Goal: Task Accomplishment & Management: Use online tool/utility

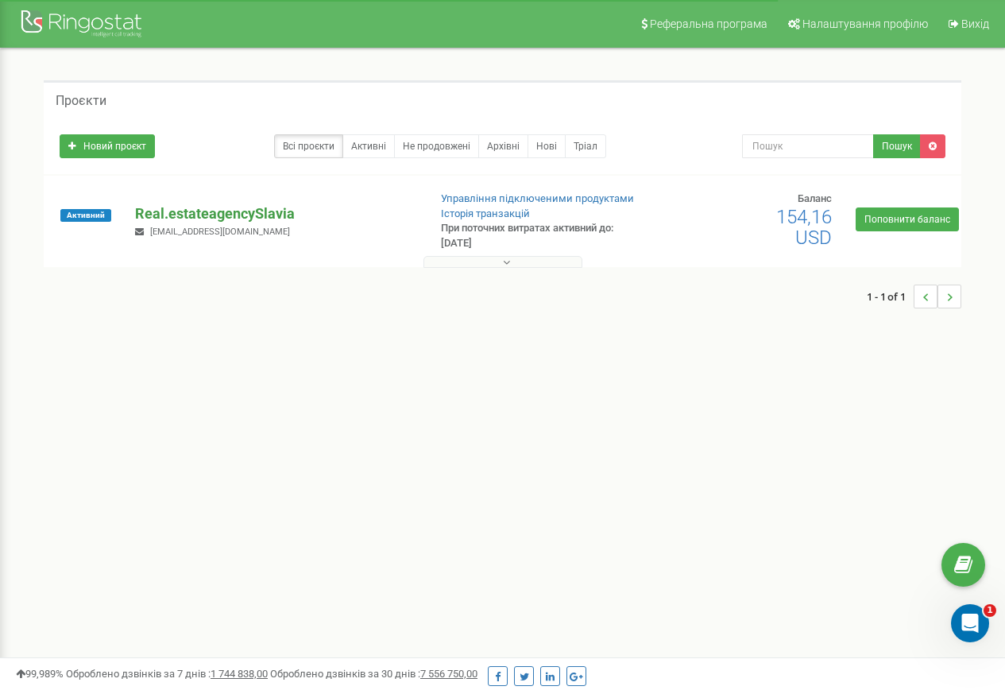
click at [176, 213] on p "Real.estateagencySlavia" at bounding box center [275, 213] width 280 height 21
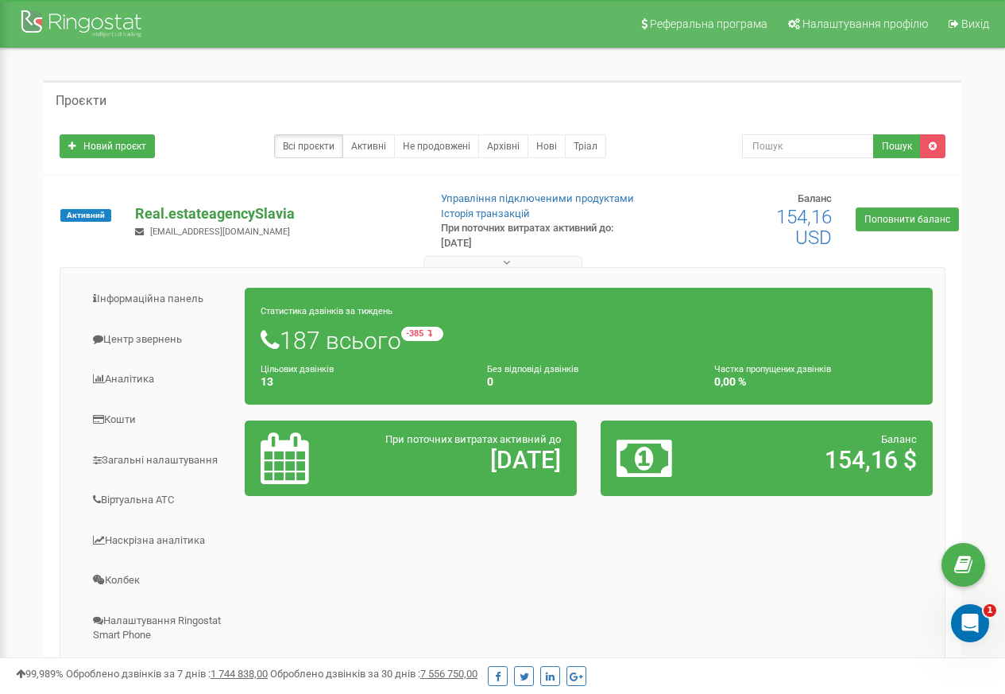
click at [168, 213] on p "Real.estateagencySlavia" at bounding box center [275, 213] width 280 height 21
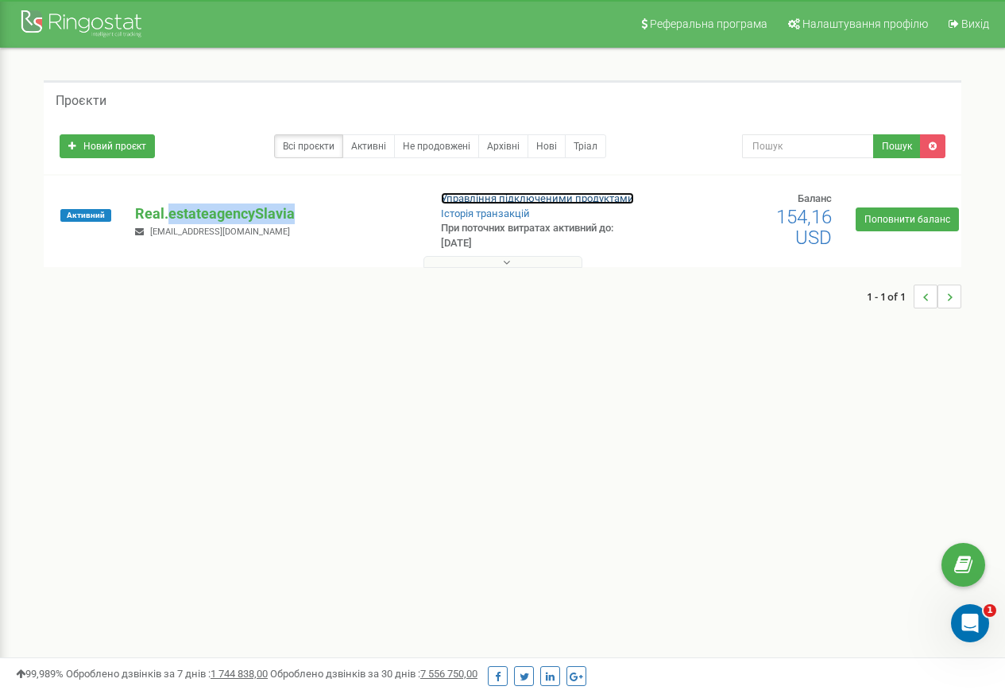
click at [524, 199] on link "Управління підключеними продуктами" at bounding box center [537, 198] width 193 height 12
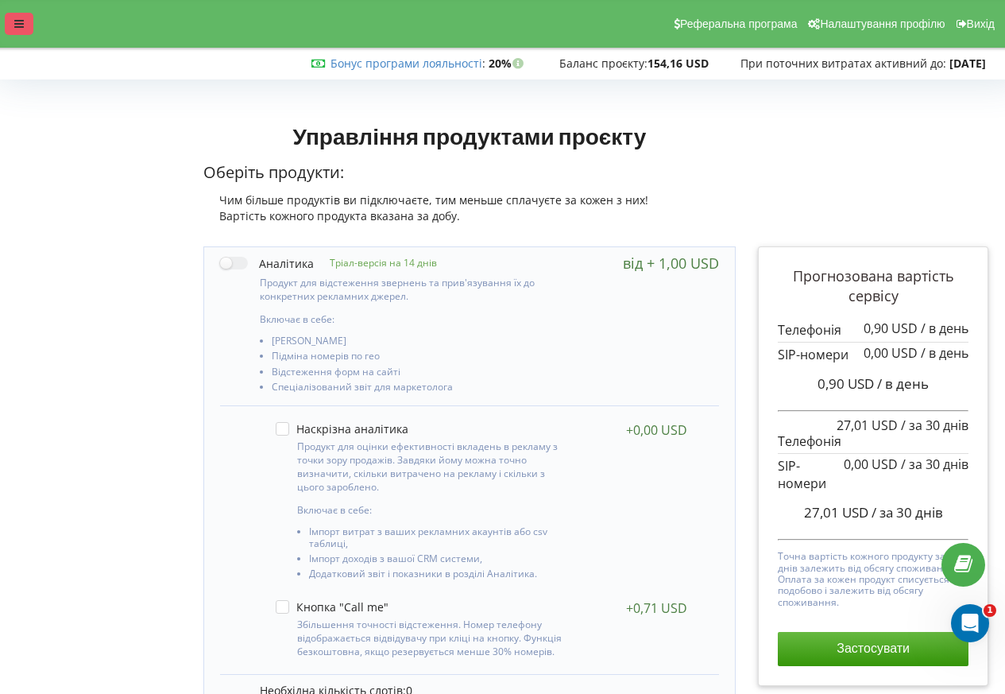
click at [30, 25] on div at bounding box center [19, 24] width 29 height 22
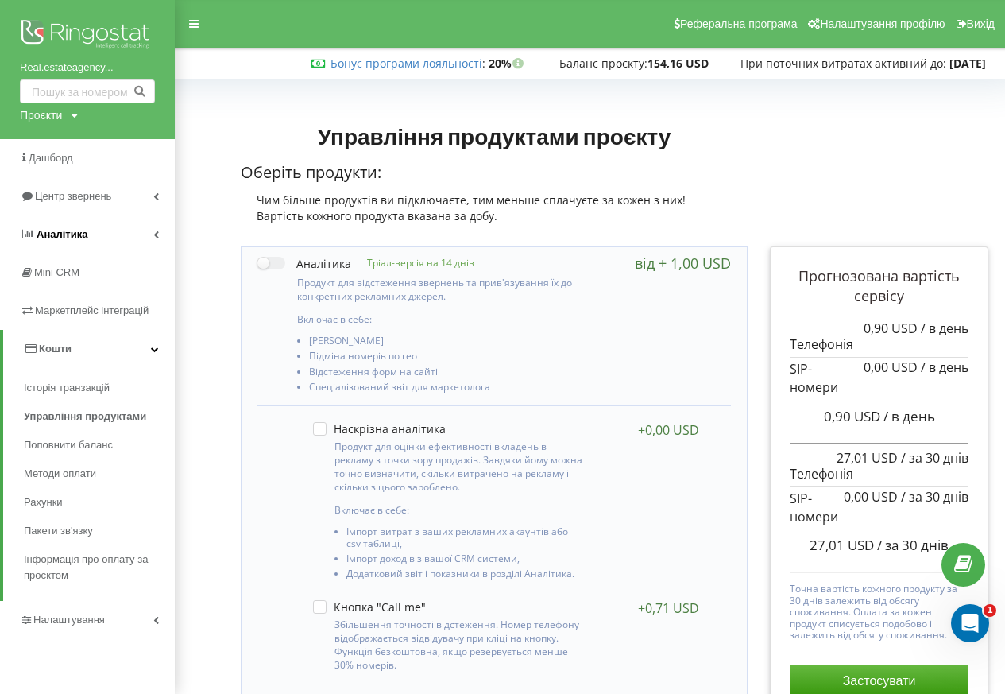
click at [56, 231] on span "Аналiтика" at bounding box center [62, 234] width 51 height 12
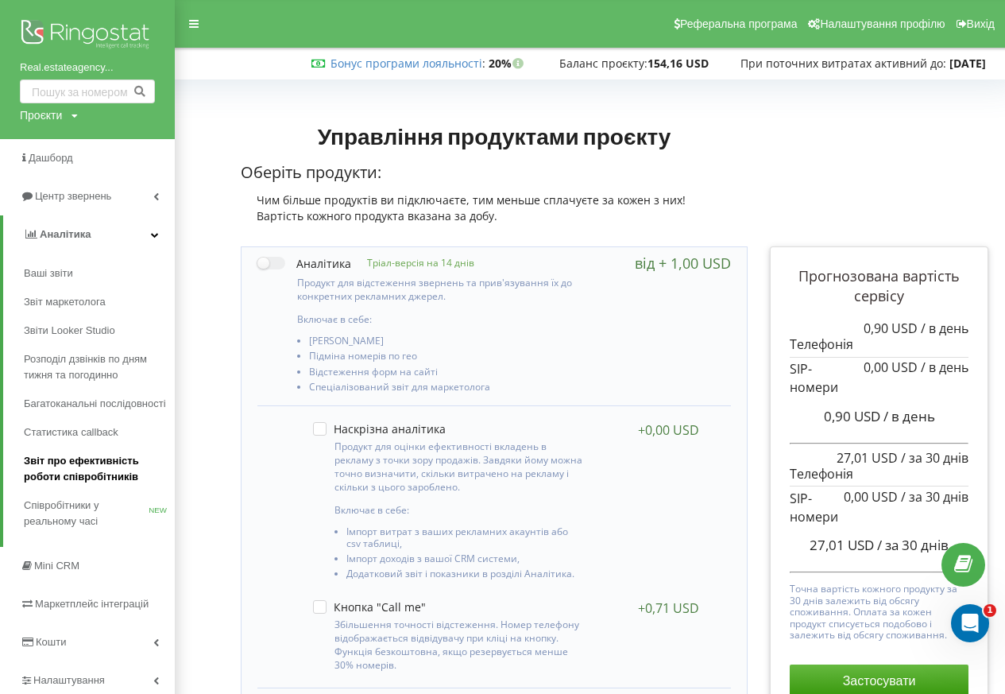
click at [82, 455] on span "Звіт про ефективність роботи співробітників" at bounding box center [95, 469] width 143 height 32
